Goal: Task Accomplishment & Management: Manage account settings

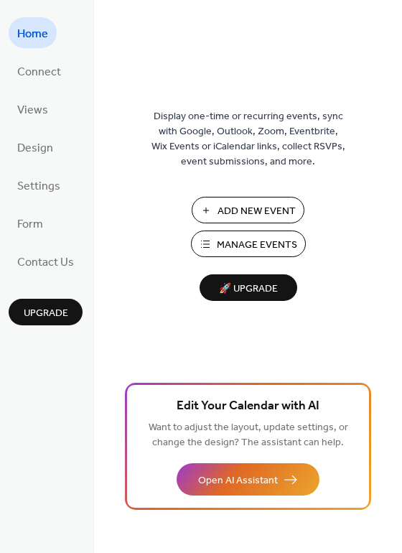
click at [235, 247] on span "Manage Events" at bounding box center [257, 245] width 80 height 15
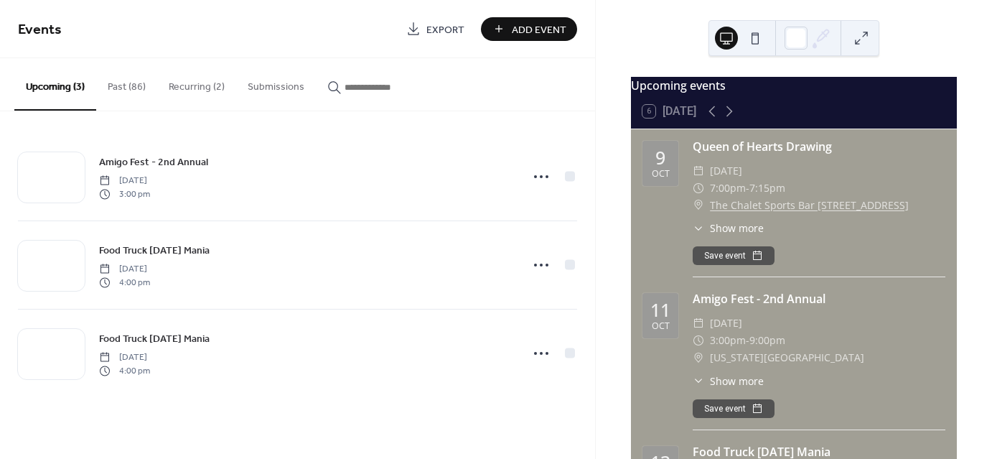
click at [120, 79] on button "Past (86)" at bounding box center [126, 83] width 61 height 51
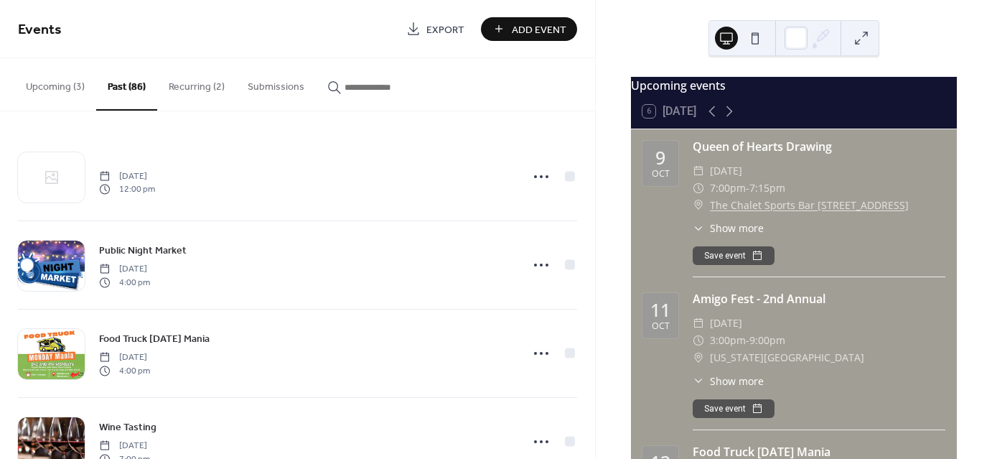
click at [57, 85] on button "Upcoming (3)" at bounding box center [55, 83] width 82 height 51
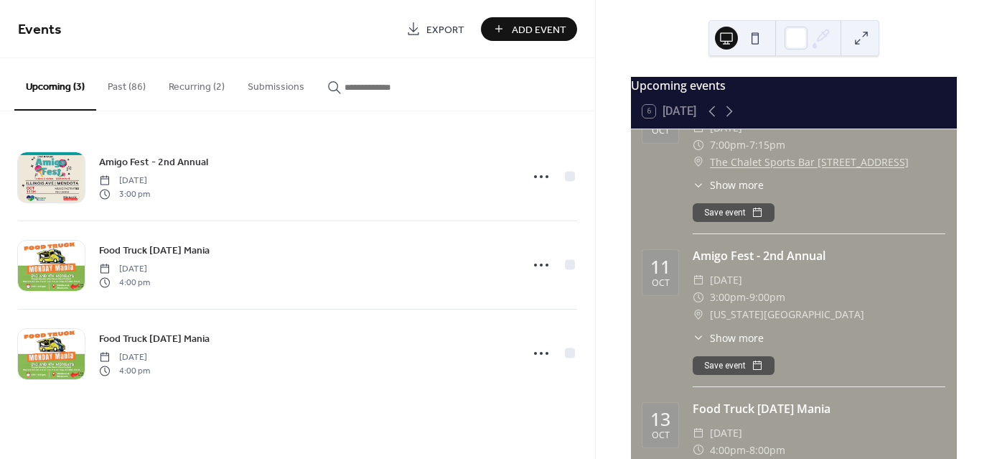
scroll to position [42, 0]
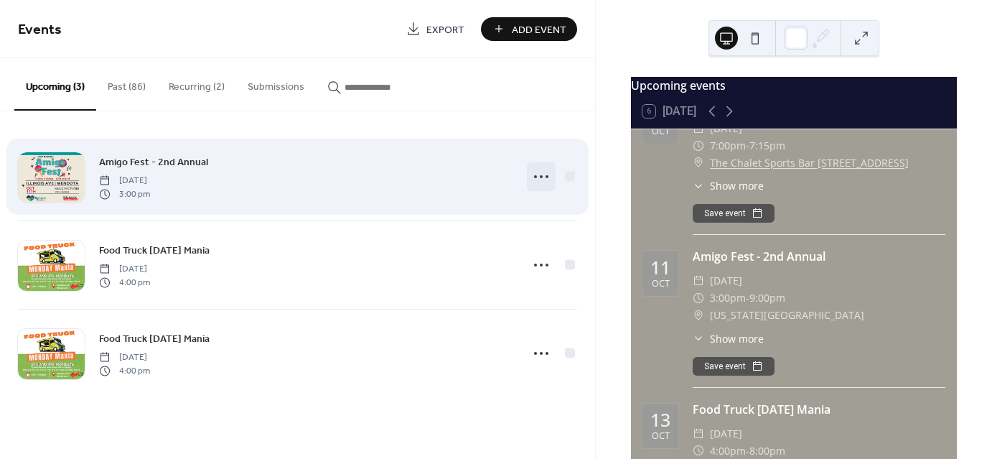
click at [536, 175] on circle at bounding box center [535, 176] width 3 height 3
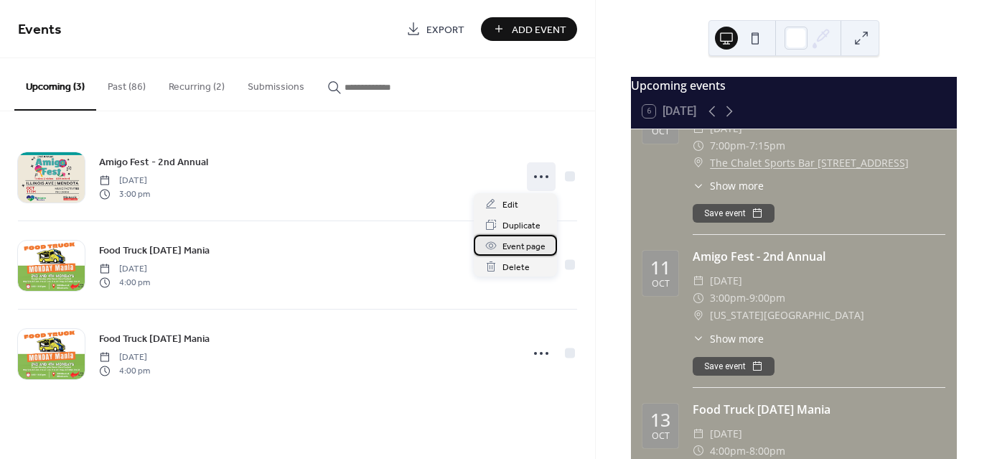
click at [510, 251] on span "Event page" at bounding box center [524, 246] width 43 height 15
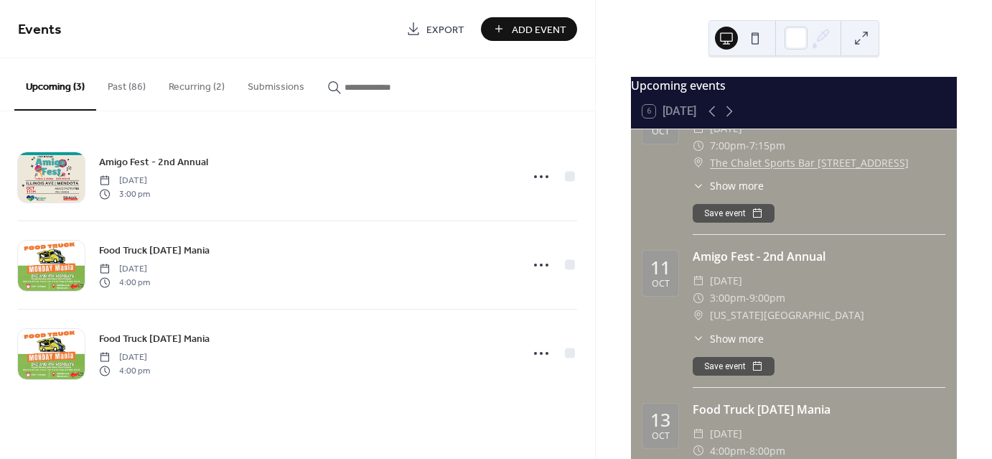
click at [738, 375] on button "Save event" at bounding box center [734, 366] width 82 height 19
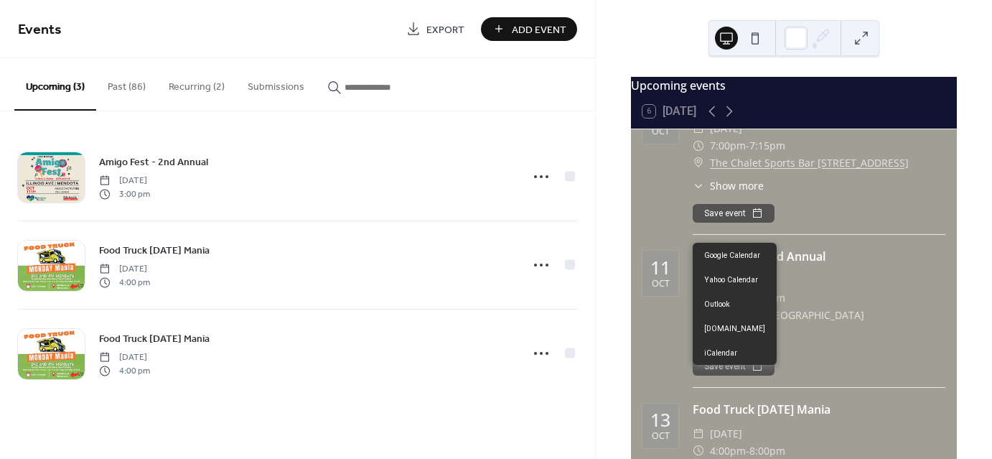
click at [855, 185] on div "Queen of Hearts Drawing ​ Thursday, October 9, 2025 ​ 7:00pm - 7:15pm ​ The Cha…" at bounding box center [819, 164] width 253 height 139
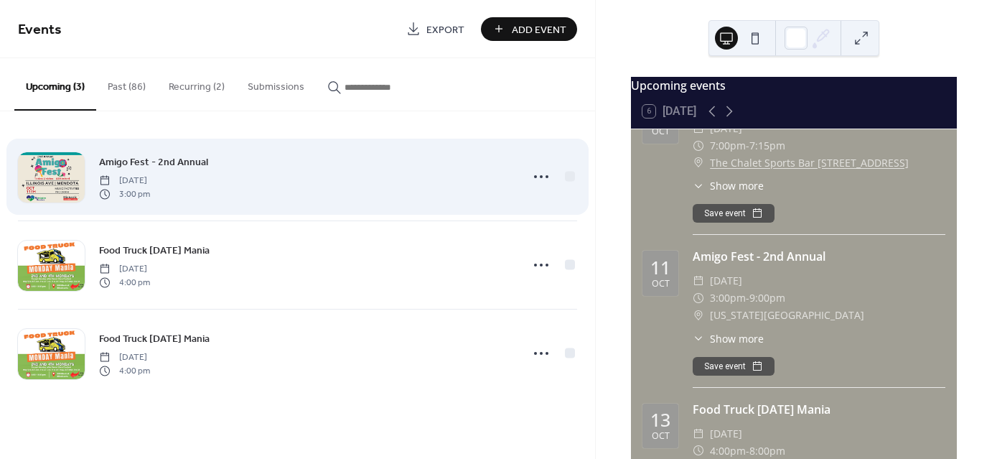
click at [149, 168] on span "Amigo Fest - 2nd Annual" at bounding box center [153, 162] width 109 height 15
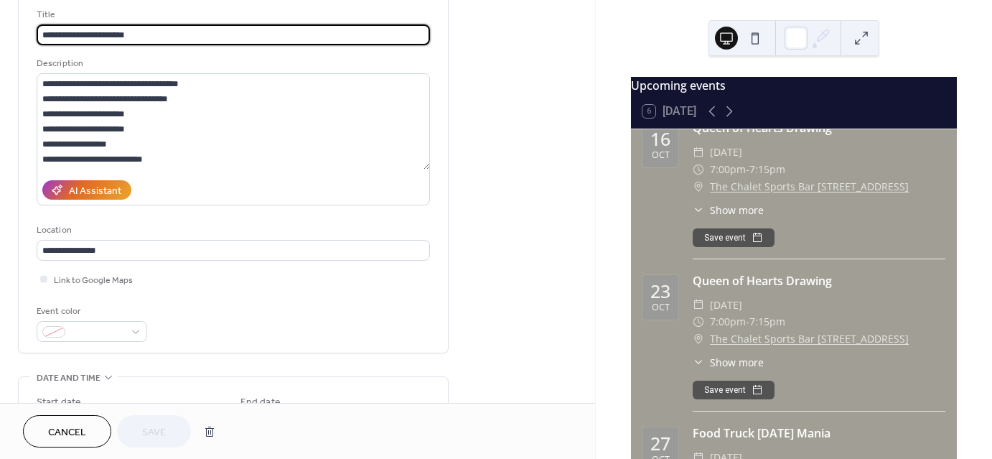
scroll to position [490, 0]
